Goal: Task Accomplishment & Management: Complete application form

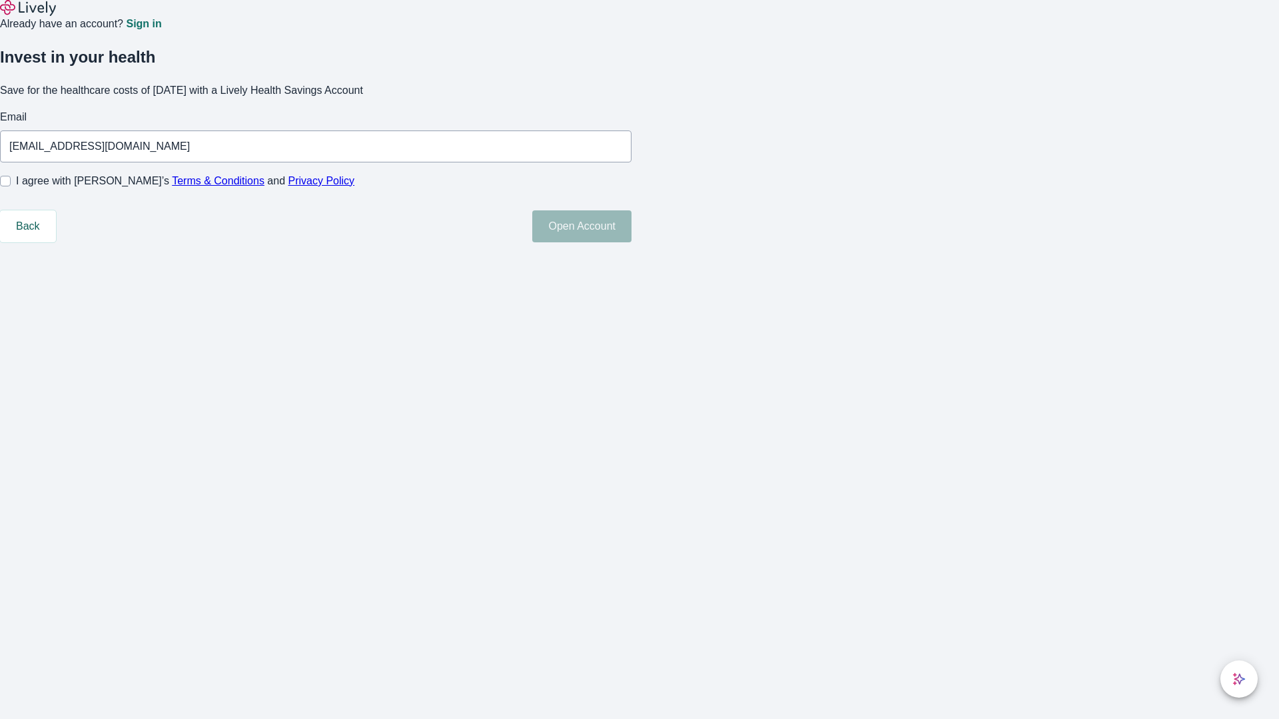
click at [11, 186] on input "I agree with Lively’s Terms & Conditions and Privacy Policy" at bounding box center [5, 181] width 11 height 11
checkbox input "true"
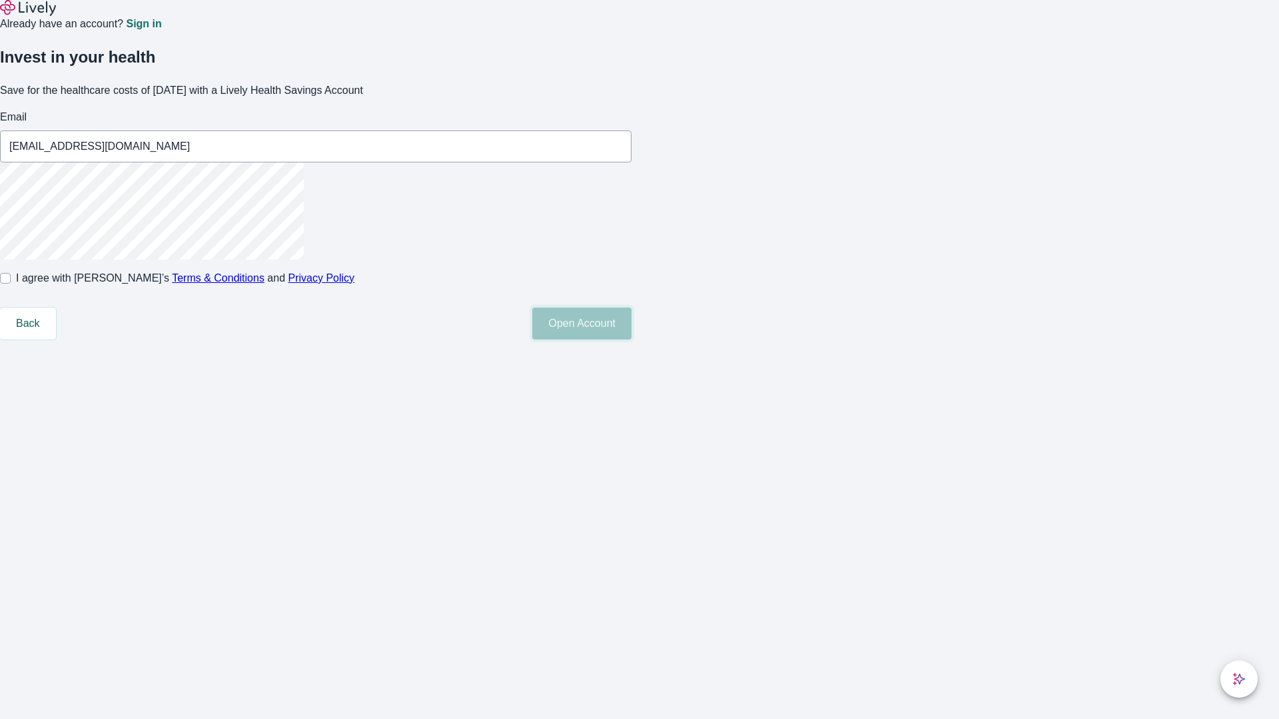
click at [631, 340] on button "Open Account" at bounding box center [581, 324] width 99 height 32
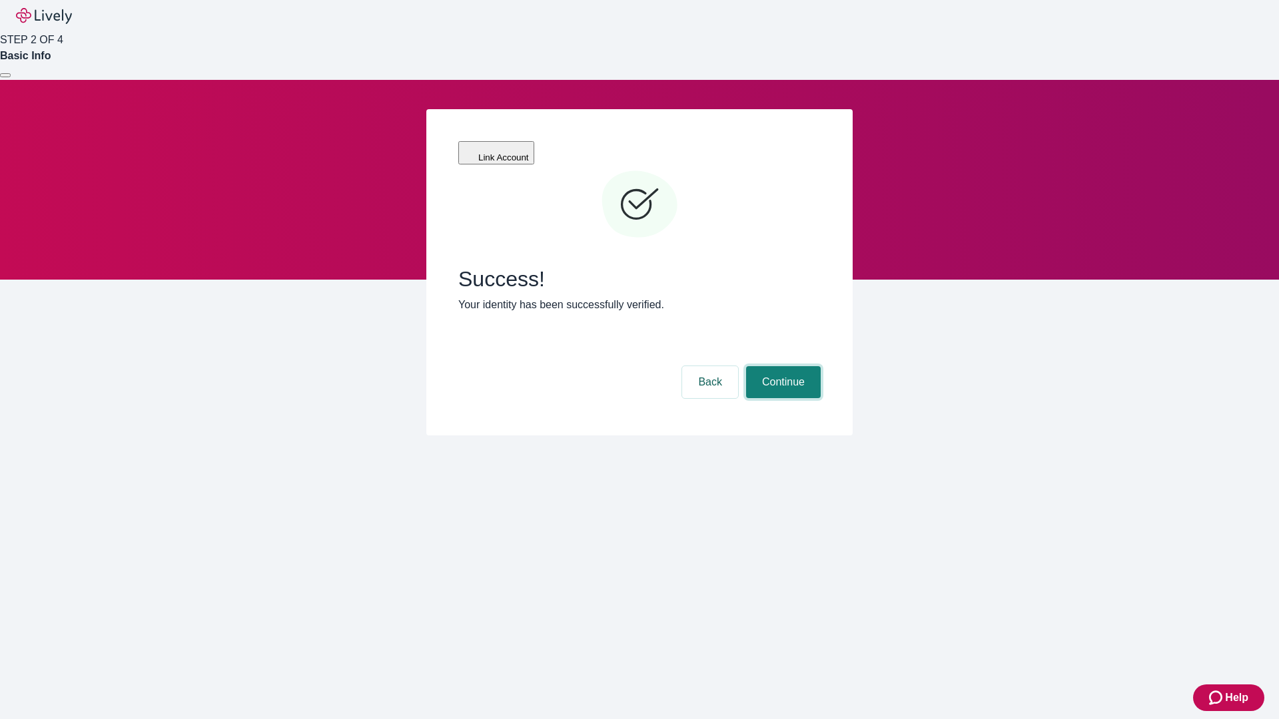
click at [781, 366] on button "Continue" at bounding box center [783, 382] width 75 height 32
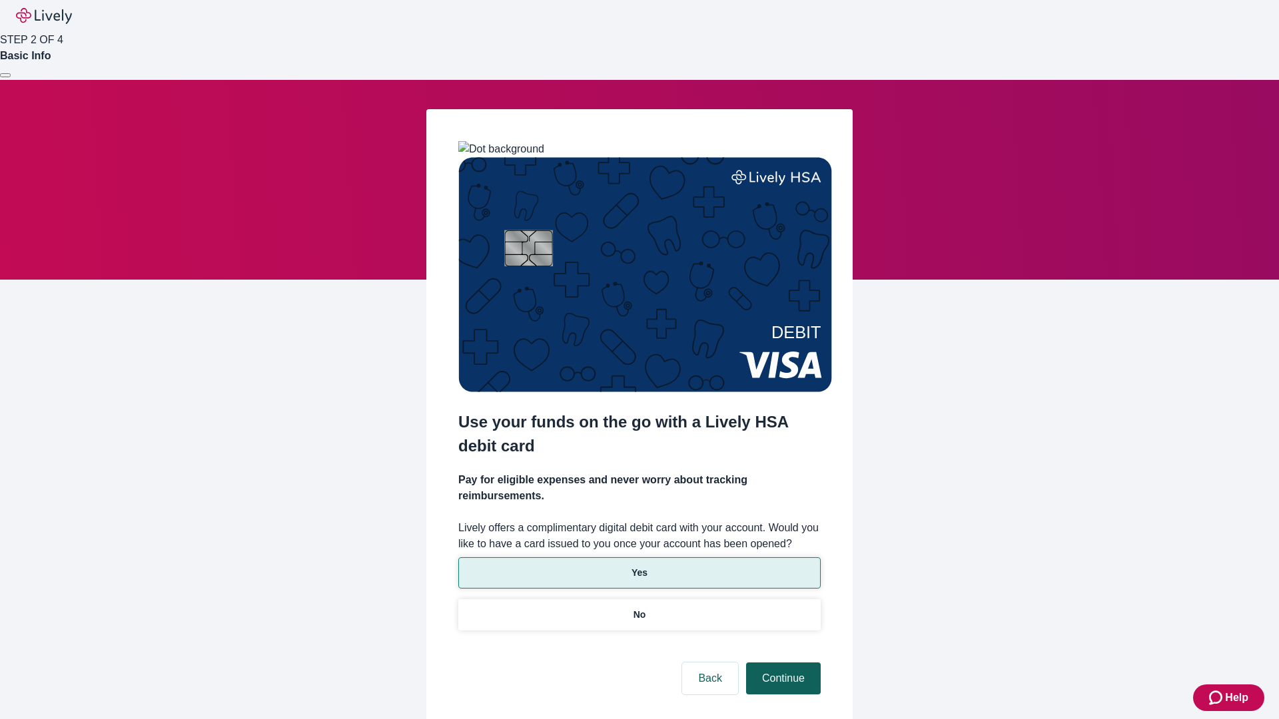
click at [639, 566] on p "Yes" at bounding box center [639, 573] width 16 height 14
click at [781, 663] on button "Continue" at bounding box center [783, 679] width 75 height 32
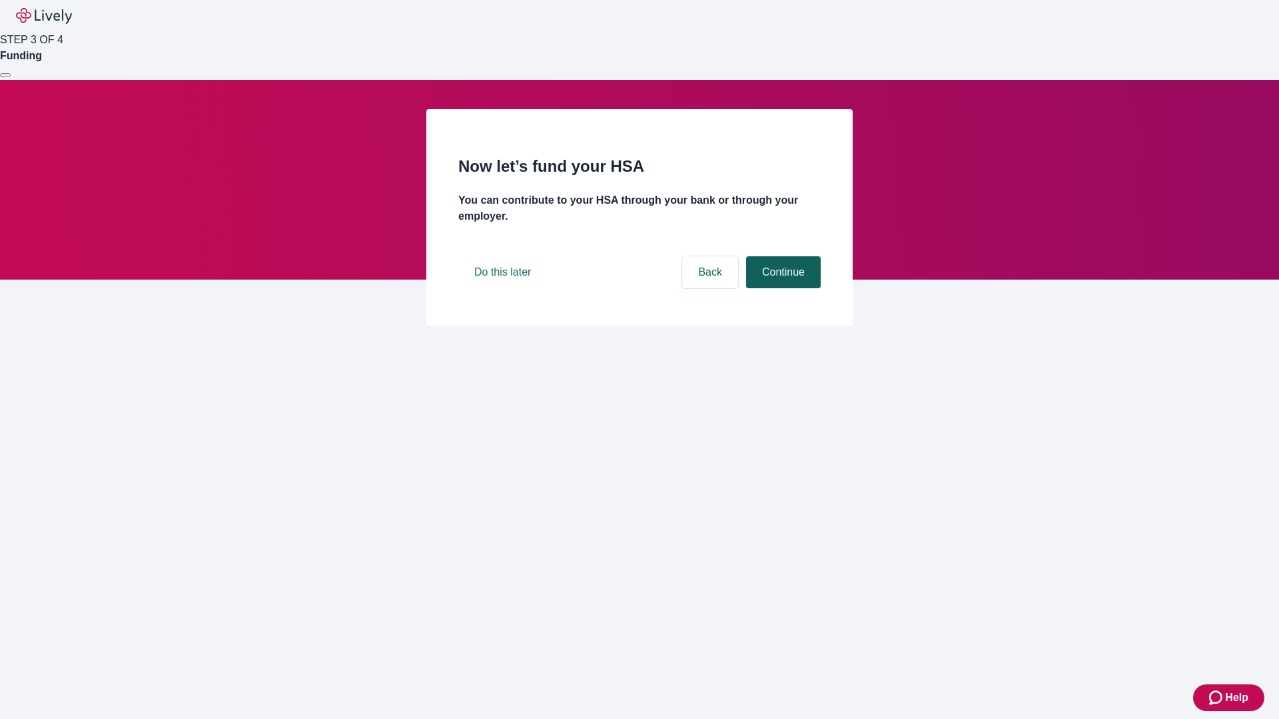
click at [781, 288] on button "Continue" at bounding box center [783, 272] width 75 height 32
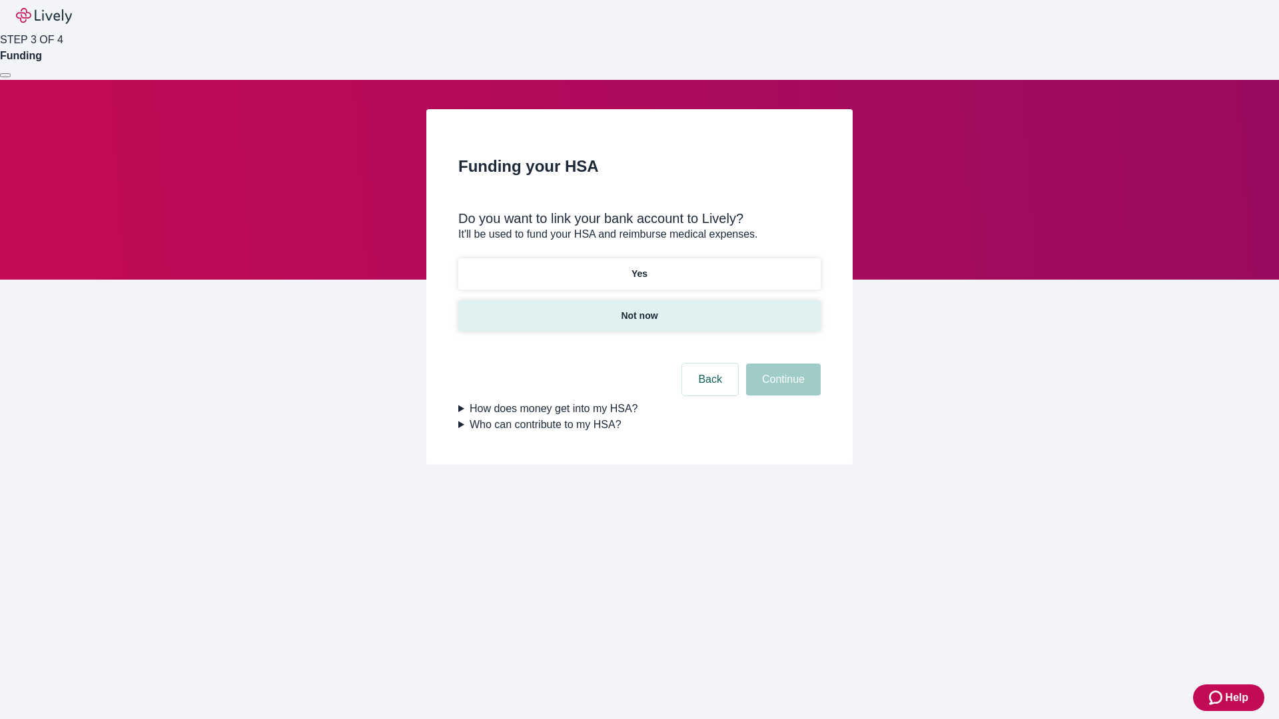
click at [639, 309] on p "Not now" at bounding box center [639, 316] width 37 height 14
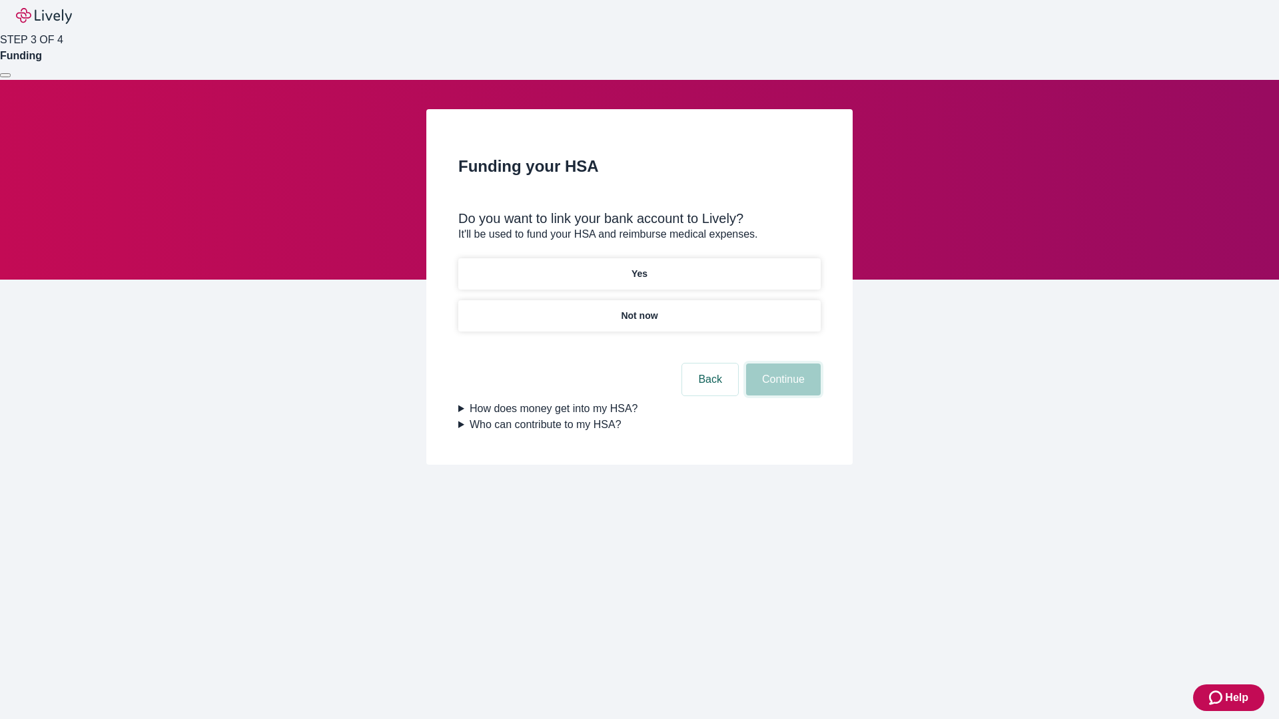
click at [781, 388] on button "Continue" at bounding box center [783, 380] width 75 height 32
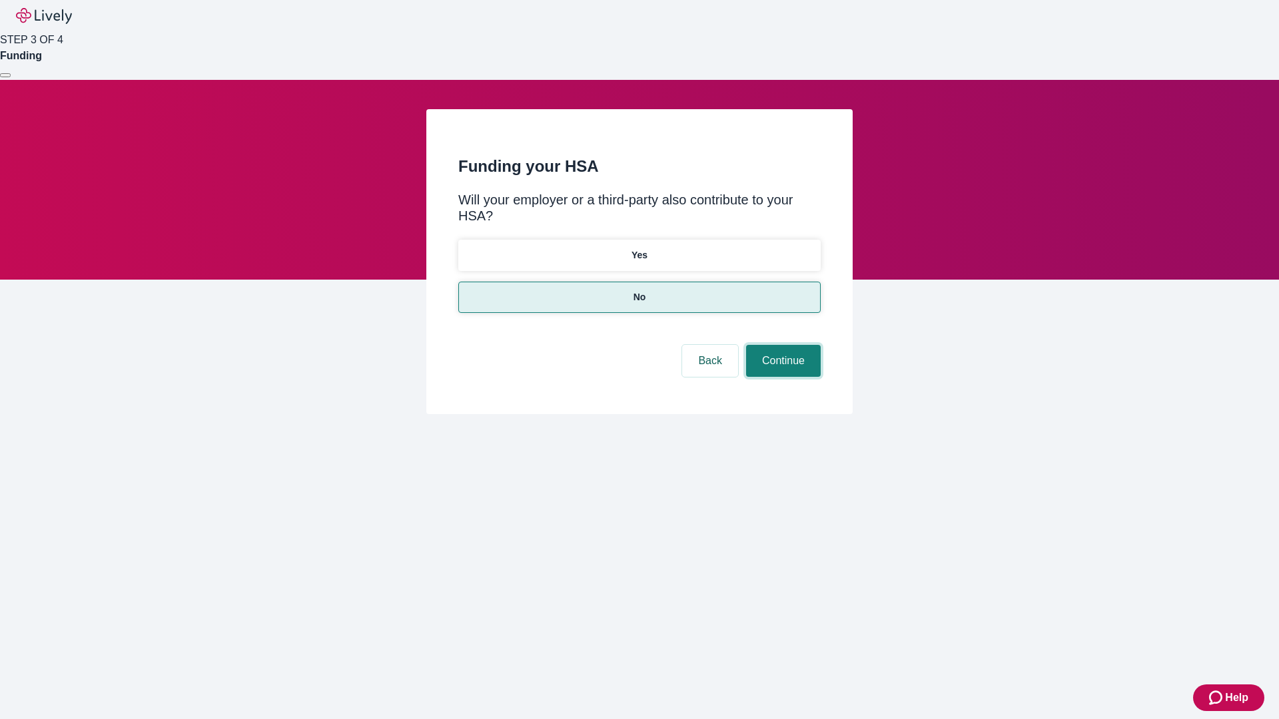
click at [781, 345] on button "Continue" at bounding box center [783, 361] width 75 height 32
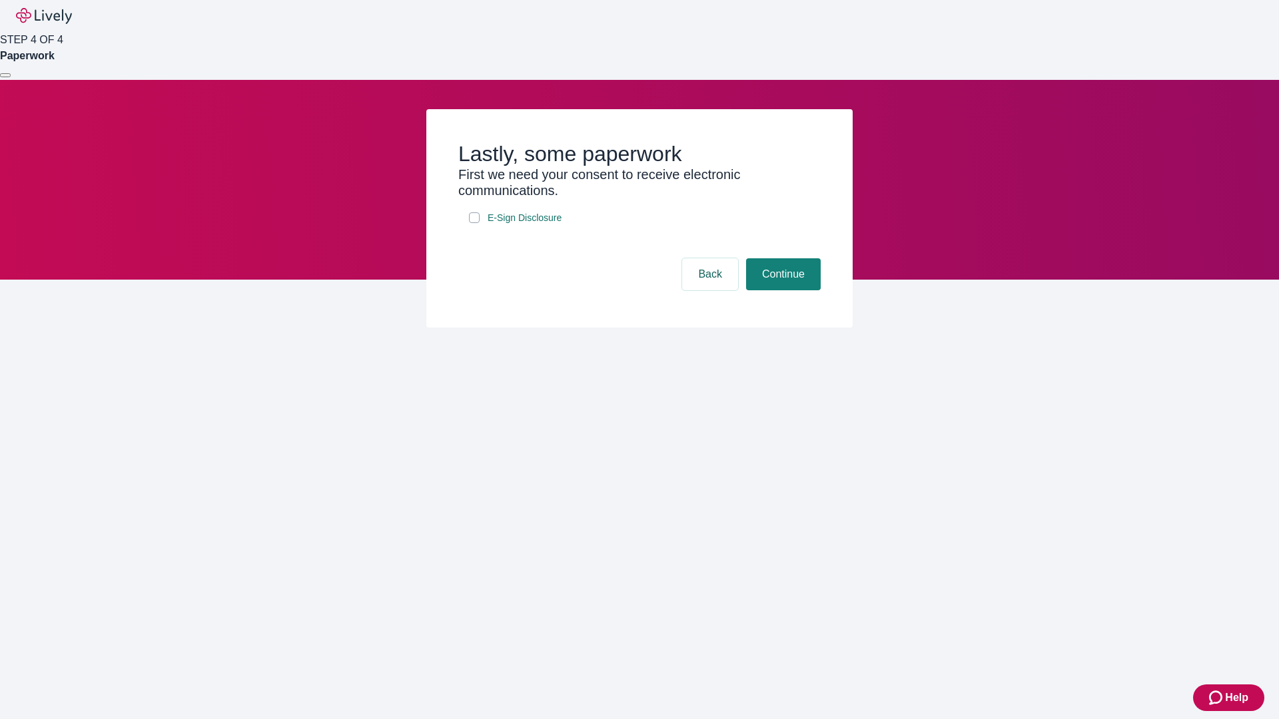
click at [474, 223] on input "E-Sign Disclosure" at bounding box center [474, 217] width 11 height 11
checkbox input "true"
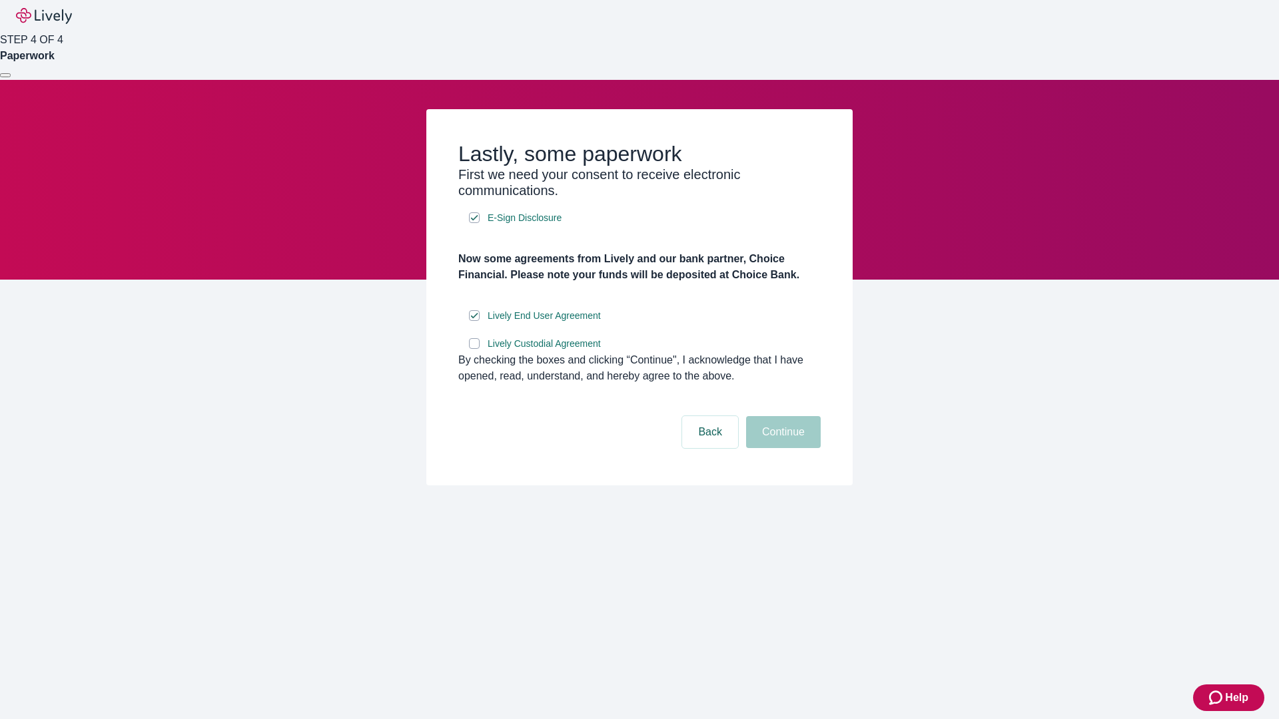
click at [474, 349] on input "Lively Custodial Agreement" at bounding box center [474, 343] width 11 height 11
checkbox input "true"
click at [781, 448] on button "Continue" at bounding box center [783, 432] width 75 height 32
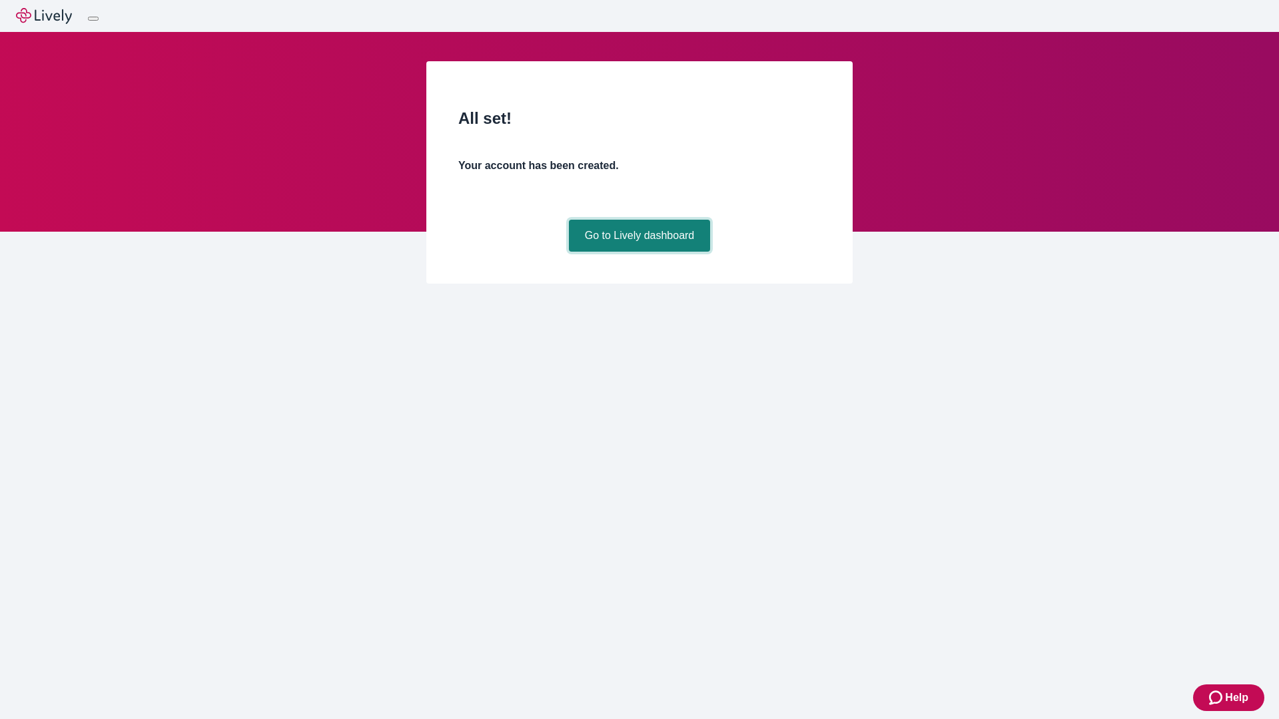
click at [639, 252] on link "Go to Lively dashboard" at bounding box center [640, 236] width 142 height 32
